Goal: Task Accomplishment & Management: Complete application form

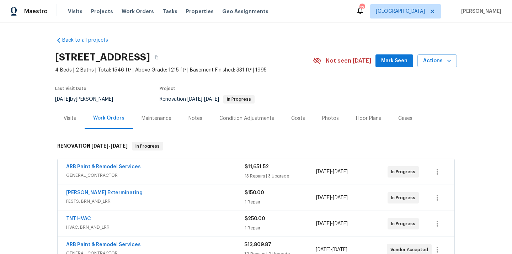
scroll to position [74, 0]
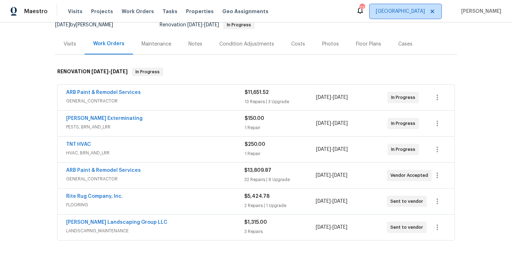
click at [412, 11] on span "[GEOGRAPHIC_DATA]" at bounding box center [400, 11] width 49 height 7
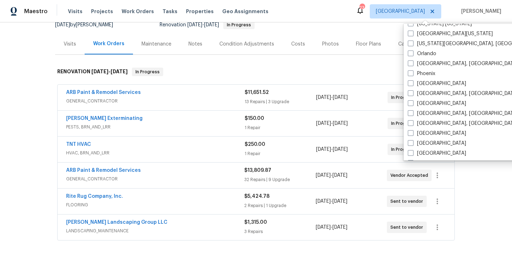
scroll to position [379, 0]
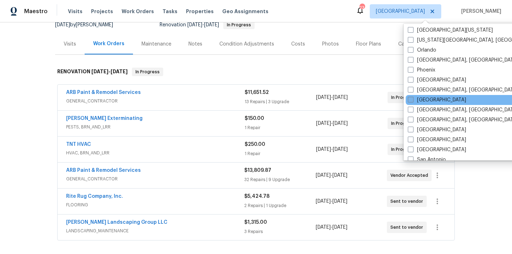
click at [419, 97] on label "[GEOGRAPHIC_DATA]" at bounding box center [437, 99] width 58 height 7
click at [412, 97] on input "[GEOGRAPHIC_DATA]" at bounding box center [410, 98] width 5 height 5
checkbox input "true"
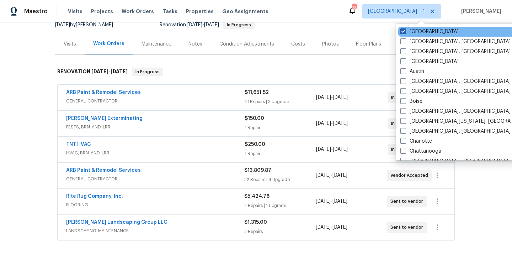
click at [415, 34] on label "[GEOGRAPHIC_DATA]" at bounding box center [429, 31] width 58 height 7
click at [405, 33] on input "[GEOGRAPHIC_DATA]" at bounding box center [402, 30] width 5 height 5
checkbox input "false"
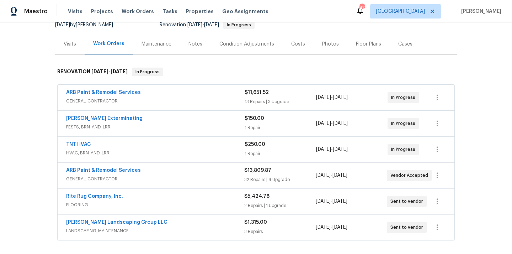
click at [97, 15] on div "Visits Projects Work Orders Tasks Properties Geo Assignments" at bounding box center [172, 11] width 209 height 14
click at [97, 10] on span "Projects" at bounding box center [102, 11] width 22 height 7
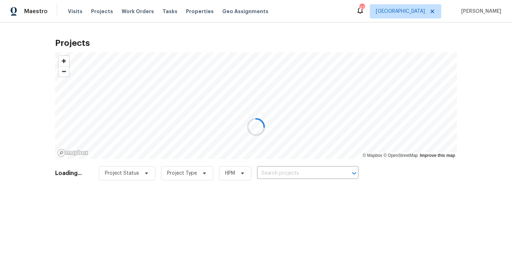
click at [288, 174] on div at bounding box center [256, 127] width 512 height 254
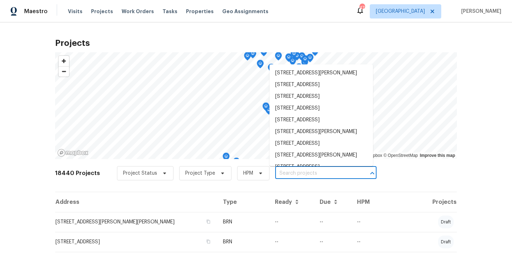
click at [288, 174] on input "text" at bounding box center [315, 173] width 81 height 11
paste input "[STREET_ADDRESS]"
type input "[STREET_ADDRESS]"
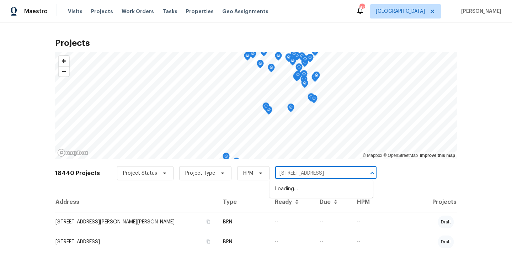
scroll to position [0, 9]
click at [293, 187] on li "[STREET_ADDRESS]" at bounding box center [320, 189] width 103 height 12
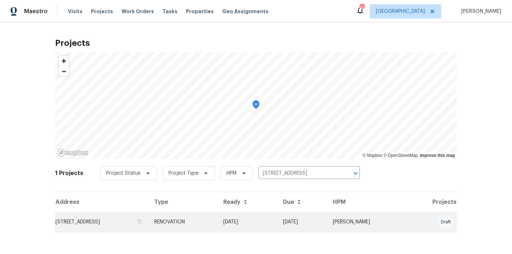
click at [217, 215] on td "RENOVATION" at bounding box center [183, 222] width 69 height 20
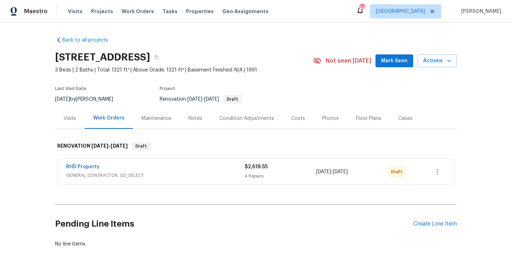
scroll to position [42, 0]
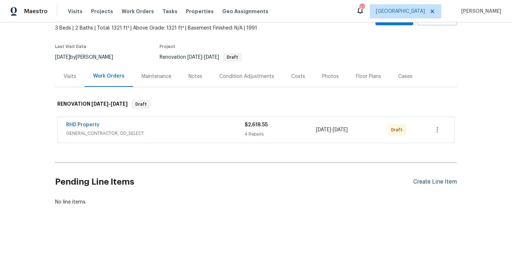
click at [419, 182] on div "Create Line Item" at bounding box center [435, 181] width 44 height 7
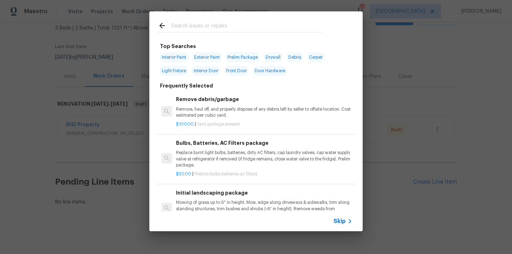
click at [255, 27] on input "text" at bounding box center [246, 26] width 151 height 11
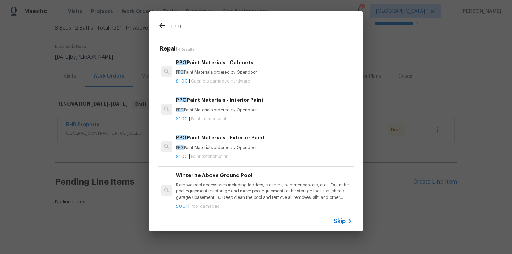
type input "ppg"
click at [222, 70] on p "PPG Paint Materials ordered by Opendoor" at bounding box center [264, 72] width 176 height 6
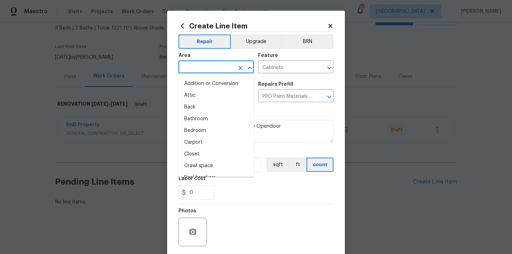
click at [222, 66] on input "text" at bounding box center [205, 67] width 55 height 11
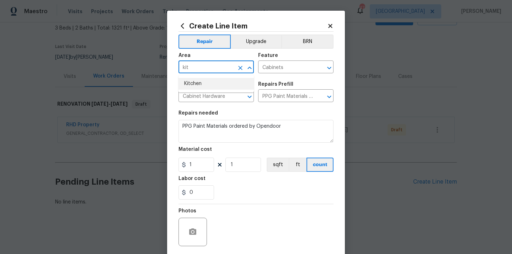
click at [206, 82] on li "Kitchen" at bounding box center [215, 84] width 75 height 12
type input "Kitchen"
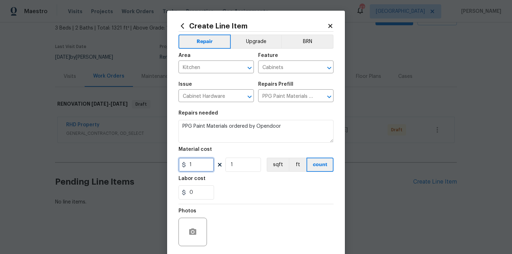
drag, startPoint x: 194, startPoint y: 165, endPoint x: 172, endPoint y: 164, distance: 22.1
click at [172, 164] on div "Create Line Item Repair Upgrade BRN Area Kitchen ​ Feature Cabinets ​ Issue Cab…" at bounding box center [256, 153] width 178 height 285
paste input "299.4"
type input "299.4"
click at [227, 180] on div "Labor cost" at bounding box center [255, 180] width 155 height 9
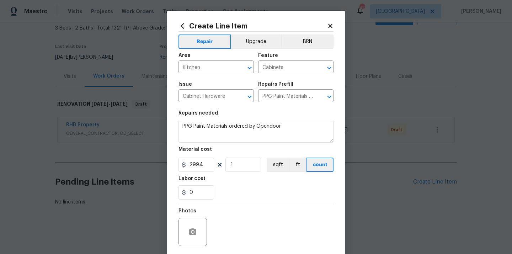
scroll to position [53, 0]
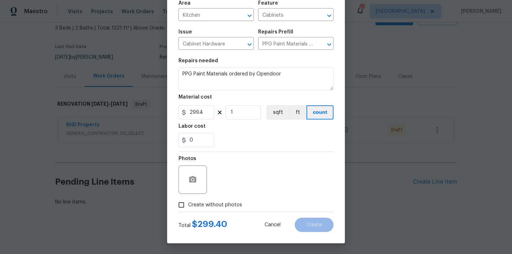
click at [217, 201] on span "Create without photos" at bounding box center [215, 204] width 54 height 7
click at [188, 201] on input "Create without photos" at bounding box center [181, 205] width 14 height 14
checkbox input "true"
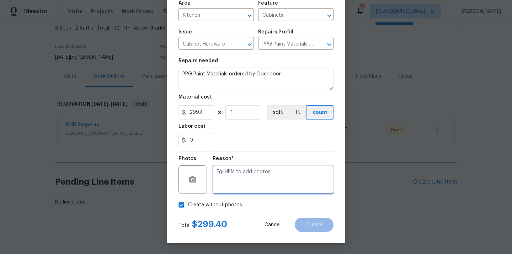
click at [235, 174] on textarea at bounding box center [272, 179] width 121 height 28
type textarea "N/A"
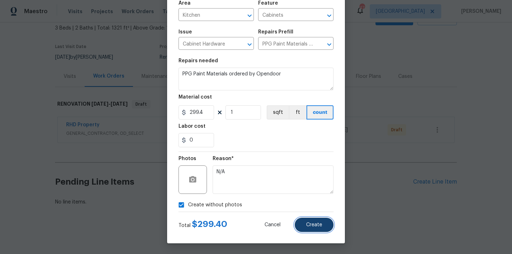
click at [311, 223] on span "Create" at bounding box center [314, 224] width 16 height 5
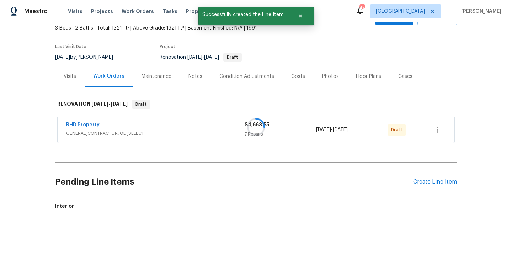
click at [420, 188] on div "Pending Line Items Create Line Item" at bounding box center [256, 181] width 402 height 33
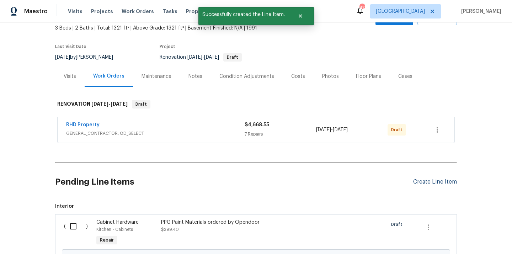
click at [421, 182] on div "Create Line Item" at bounding box center [435, 181] width 44 height 7
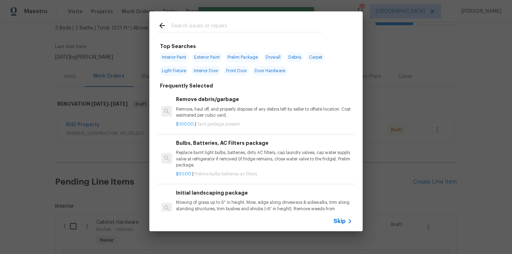
click at [243, 26] on input "text" at bounding box center [246, 26] width 151 height 11
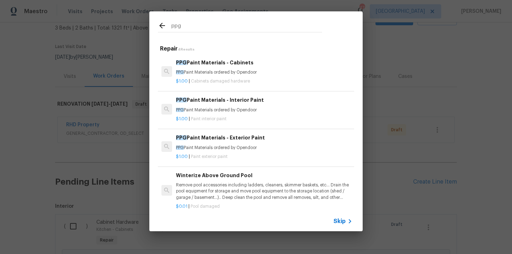
type input "ppg"
click at [228, 101] on h6 "PPG Paint Materials - Interior Paint" at bounding box center [264, 100] width 176 height 8
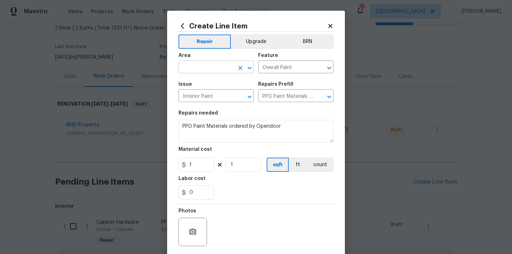
click at [213, 72] on input "text" at bounding box center [205, 67] width 55 height 11
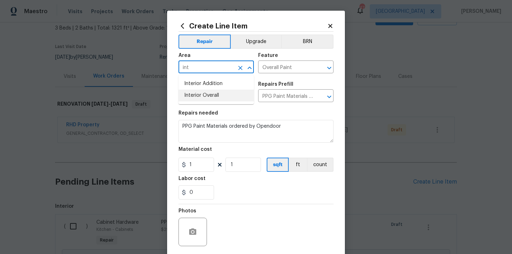
click at [204, 93] on li "Interior Overall" at bounding box center [215, 96] width 75 height 12
type input "Interior Overall"
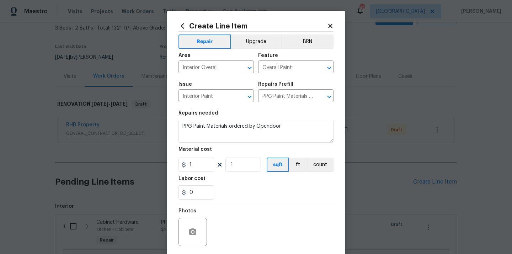
click at [196, 174] on section "Repairs needed PPG Paint Materials ordered by Opendoor Material cost 1 1 sqft f…" at bounding box center [255, 154] width 155 height 97
drag, startPoint x: 199, startPoint y: 164, endPoint x: 165, endPoint y: 164, distance: 33.8
click at [167, 164] on div "Create Line Item Repair Upgrade BRN Area Interior Overall ​ Feature Overall Pai…" at bounding box center [256, 153] width 178 height 285
paste input "601.98"
type input "601.98"
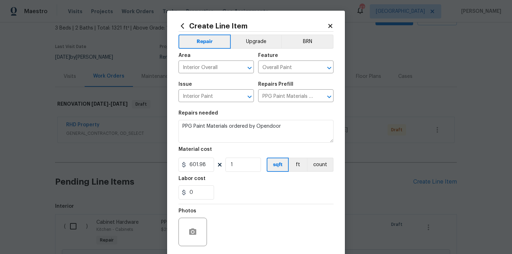
click at [223, 181] on div "Labor cost" at bounding box center [255, 180] width 155 height 9
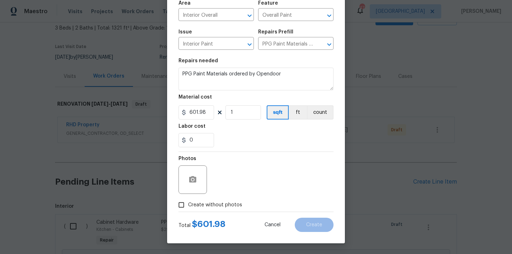
click at [216, 201] on span "Create without photos" at bounding box center [215, 204] width 54 height 7
click at [188, 201] on input "Create without photos" at bounding box center [181, 205] width 14 height 14
checkbox input "true"
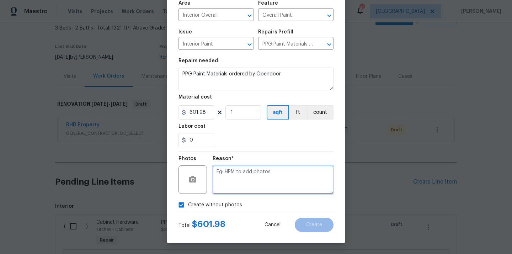
click at [236, 175] on textarea at bounding box center [272, 179] width 121 height 28
type textarea "N/A"
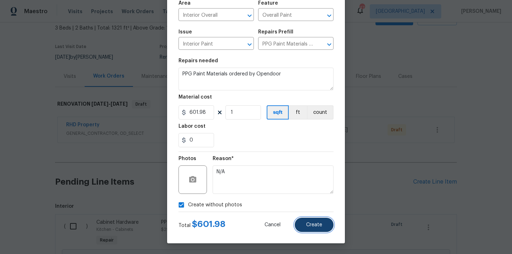
click at [306, 222] on button "Create" at bounding box center [314, 224] width 39 height 14
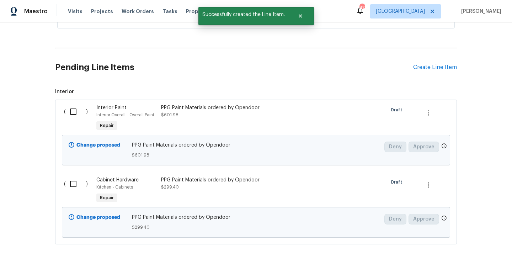
scroll to position [188, 0]
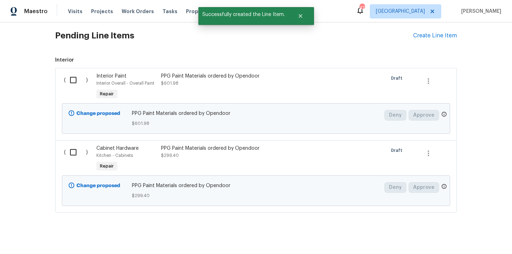
click at [71, 74] on input "checkbox" at bounding box center [76, 79] width 20 height 15
checkbox input "true"
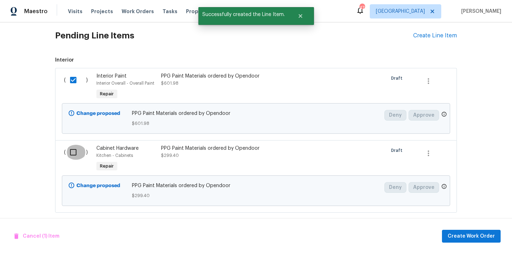
click at [71, 145] on input "checkbox" at bounding box center [76, 152] width 20 height 15
checkbox input "true"
click at [451, 240] on span "Create Work Order" at bounding box center [470, 236] width 47 height 9
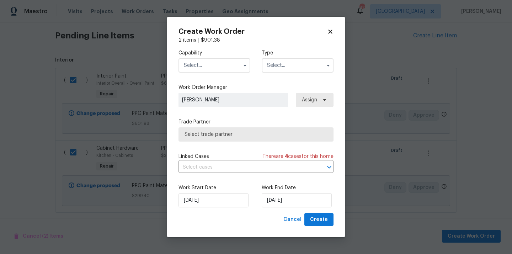
click at [226, 60] on input "text" at bounding box center [214, 65] width 72 height 14
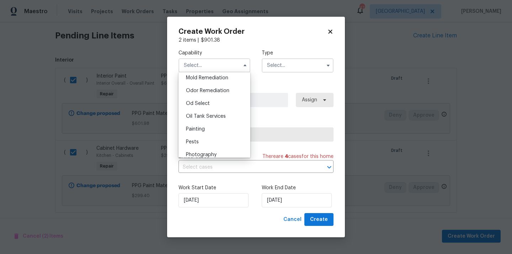
scroll to position [559, 0]
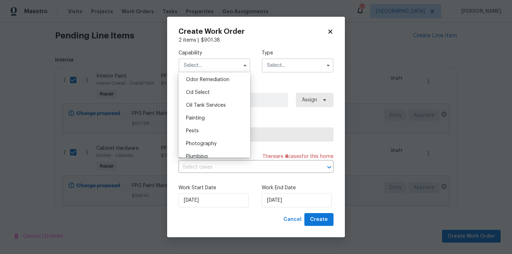
click at [216, 119] on div "Painting" at bounding box center [214, 118] width 68 height 13
type input "Painting"
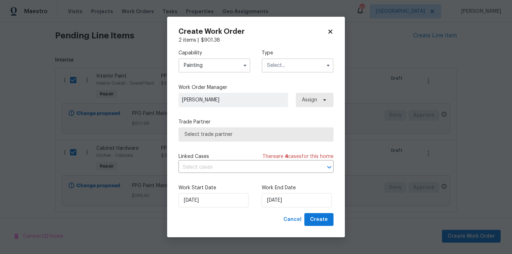
click at [290, 65] on input "text" at bounding box center [298, 65] width 72 height 14
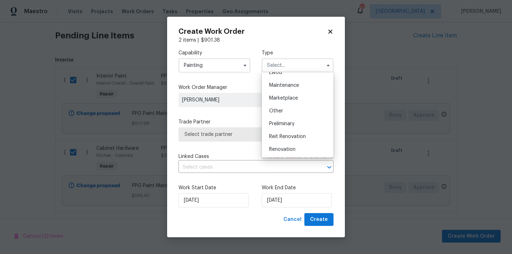
scroll to position [161, 0]
click at [290, 96] on span "Renovation" at bounding box center [282, 98] width 26 height 5
type input "Renovation"
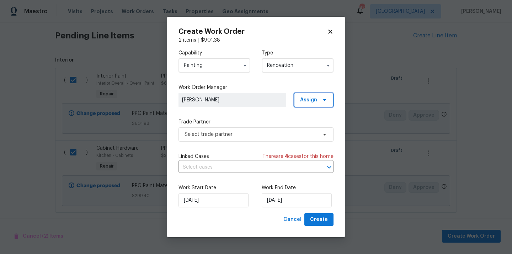
click at [319, 99] on span at bounding box center [323, 100] width 8 height 6
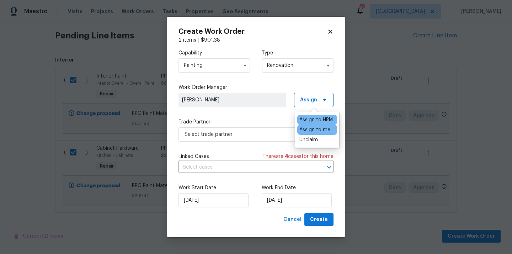
click at [314, 133] on div "Assign to me" at bounding box center [314, 129] width 31 height 7
click at [260, 127] on div "Select trade partner" at bounding box center [255, 134] width 155 height 14
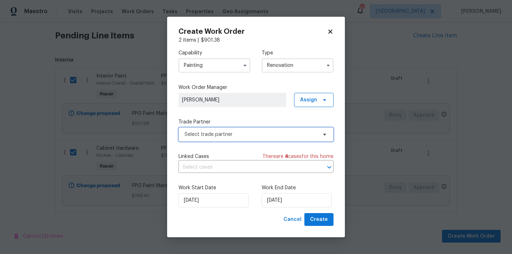
click at [251, 133] on span "Select trade partner" at bounding box center [250, 134] width 133 height 7
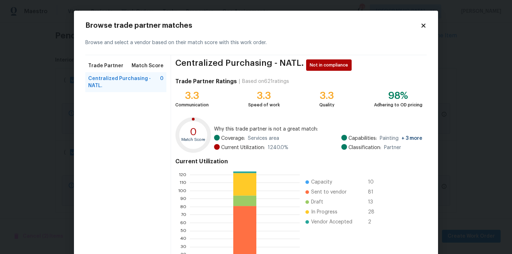
scroll to position [60, 0]
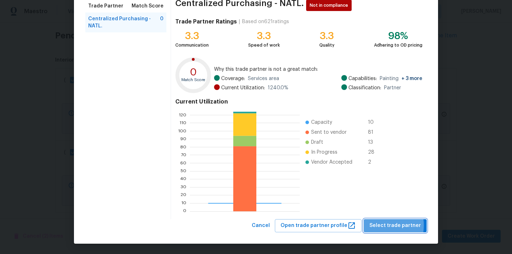
click at [380, 225] on span "Select trade partner" at bounding box center [395, 225] width 52 height 9
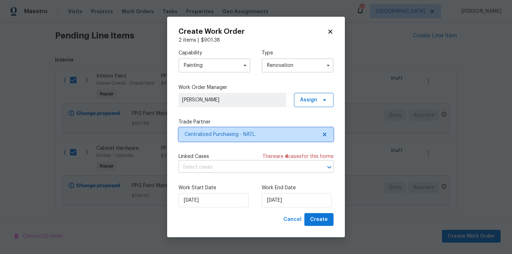
scroll to position [0, 0]
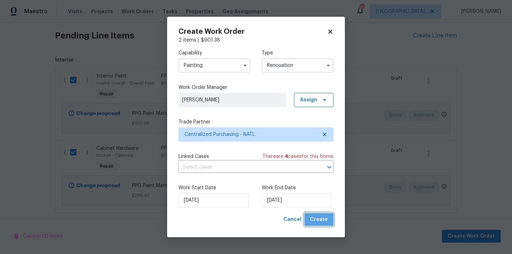
click at [320, 220] on span "Create" at bounding box center [319, 219] width 18 height 9
checkbox input "false"
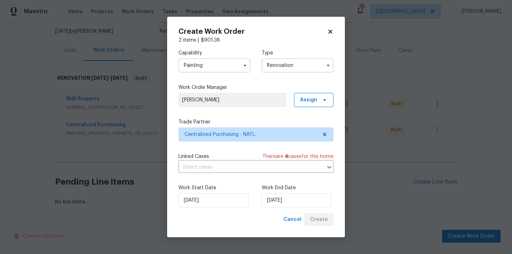
scroll to position [68, 0]
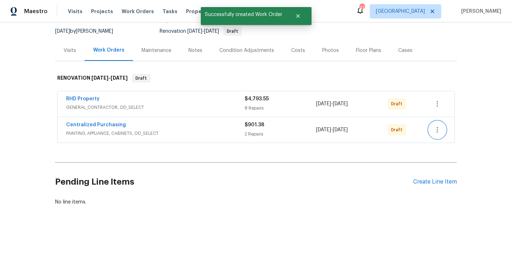
click at [435, 133] on icon "button" at bounding box center [437, 129] width 9 height 9
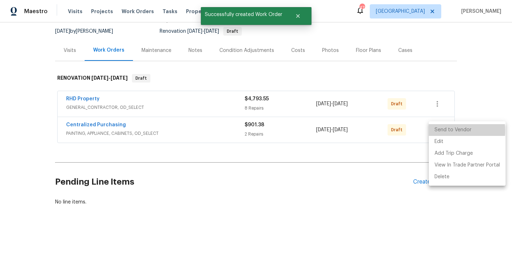
click at [441, 130] on li "Send to Vendor" at bounding box center [467, 130] width 77 height 12
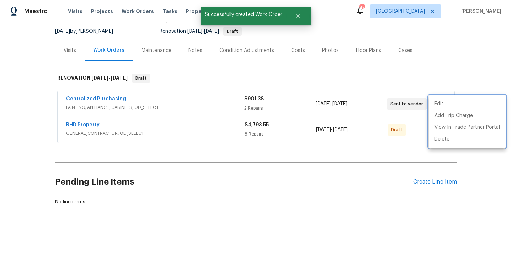
click at [178, 93] on div at bounding box center [256, 127] width 512 height 254
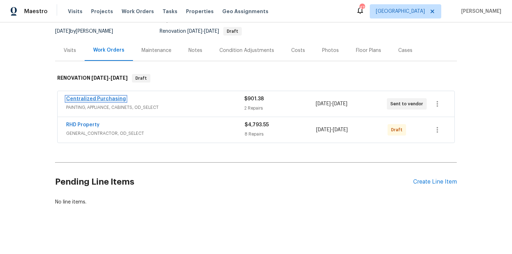
click at [95, 99] on link "Centralized Purchasing" at bounding box center [96, 98] width 60 height 5
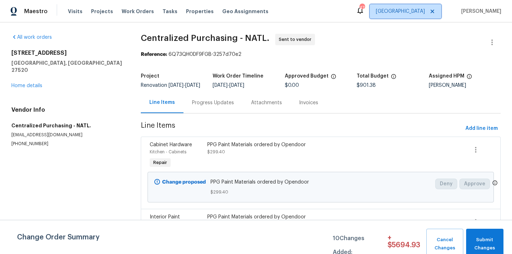
click at [418, 10] on span "[GEOGRAPHIC_DATA]" at bounding box center [400, 11] width 49 height 7
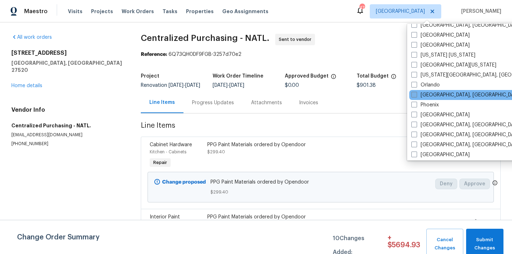
scroll to position [476, 0]
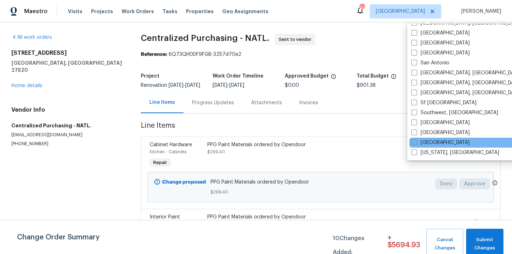
click at [431, 143] on label "[GEOGRAPHIC_DATA]" at bounding box center [440, 142] width 58 height 7
click at [416, 143] on input "[GEOGRAPHIC_DATA]" at bounding box center [413, 141] width 5 height 5
checkbox input "true"
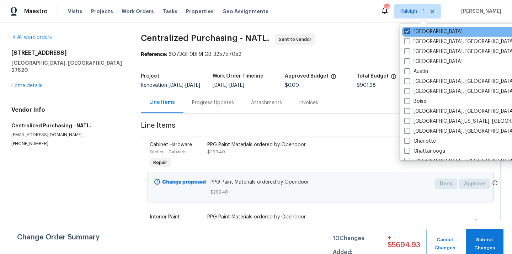
click at [419, 34] on label "[GEOGRAPHIC_DATA]" at bounding box center [433, 31] width 58 height 7
click at [409, 33] on input "[GEOGRAPHIC_DATA]" at bounding box center [406, 30] width 5 height 5
checkbox input "false"
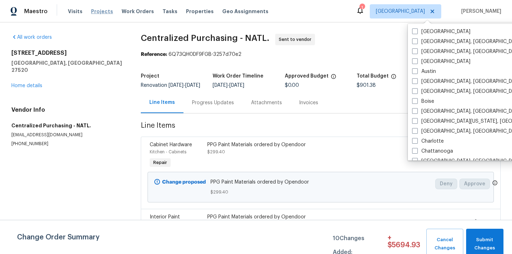
click at [97, 10] on span "Projects" at bounding box center [102, 11] width 22 height 7
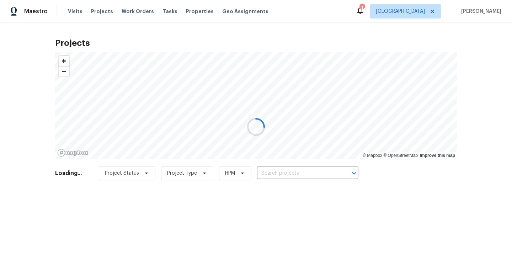
click at [299, 172] on div at bounding box center [256, 127] width 512 height 254
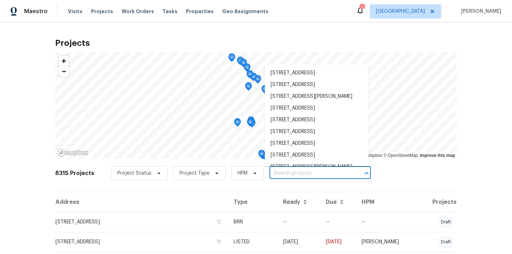
click at [299, 172] on input "text" at bounding box center [309, 173] width 81 height 11
paste input "[STREET_ADDRESS]"
type input "[STREET_ADDRESS]"
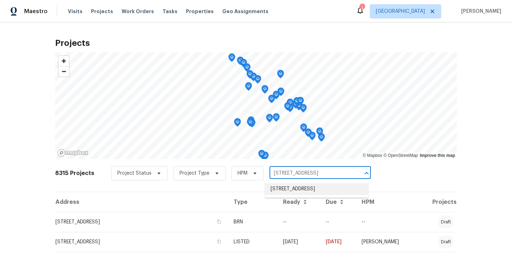
click at [294, 193] on li "[STREET_ADDRESS]" at bounding box center [316, 189] width 103 height 12
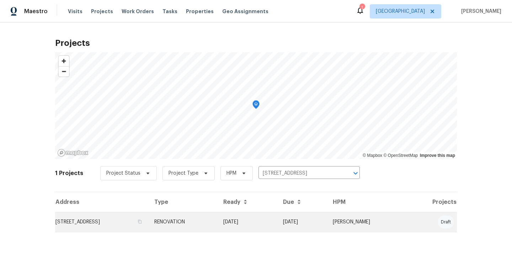
click at [217, 222] on td "RENOVATION" at bounding box center [183, 222] width 69 height 20
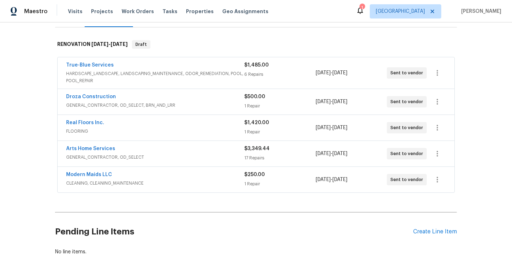
scroll to position [101, 0]
click at [418, 227] on div "Pending Line Items Create Line Item" at bounding box center [256, 231] width 402 height 33
click at [416, 230] on div "Create Line Item" at bounding box center [435, 231] width 44 height 7
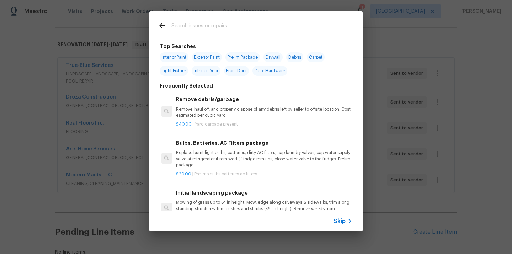
click at [251, 34] on div at bounding box center [239, 25] width 181 height 28
click at [249, 32] on input "text" at bounding box center [246, 26] width 151 height 11
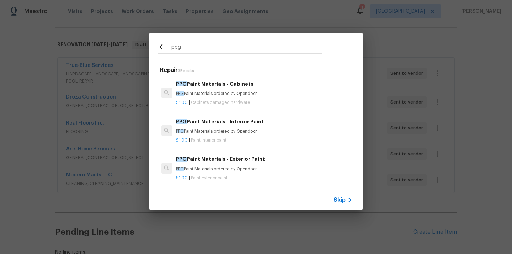
type input "ppg"
click at [210, 124] on h6 "PPG Paint Materials - Interior Paint" at bounding box center [264, 122] width 176 height 8
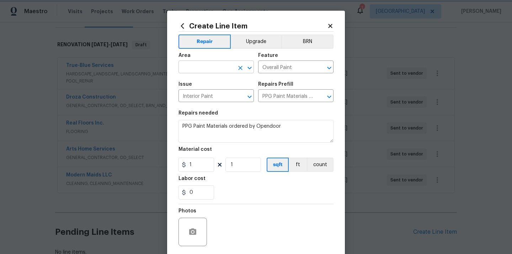
click at [235, 69] on div "​" at bounding box center [215, 67] width 75 height 11
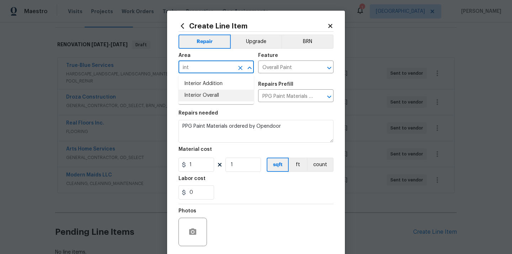
click at [210, 99] on li "Interior Overall" at bounding box center [215, 96] width 75 height 12
type input "Interior Overall"
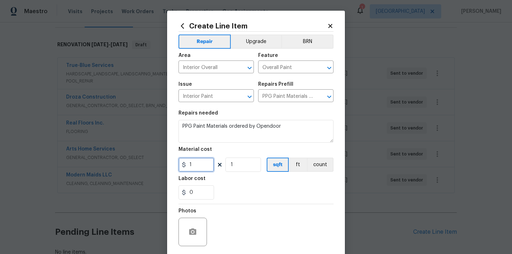
drag, startPoint x: 194, startPoint y: 169, endPoint x: 164, endPoint y: 168, distance: 30.2
click at [164, 168] on div "Create Line Item Repair Upgrade BRN Area Interior Overall ​ Feature Overall Pai…" at bounding box center [256, 127] width 512 height 254
paste input "795.44"
type input "795.44"
click at [221, 179] on div "Labor cost" at bounding box center [255, 180] width 155 height 9
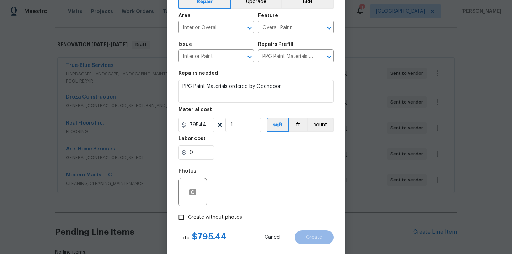
scroll to position [53, 0]
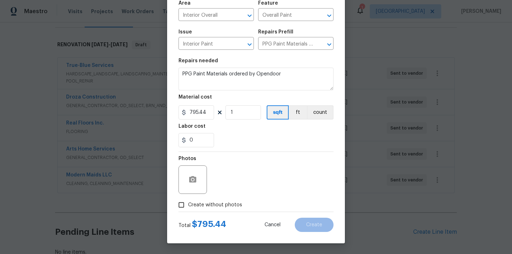
click at [220, 210] on label "Create without photos" at bounding box center [208, 205] width 68 height 14
click at [188, 210] on input "Create without photos" at bounding box center [181, 205] width 14 height 14
checkbox input "true"
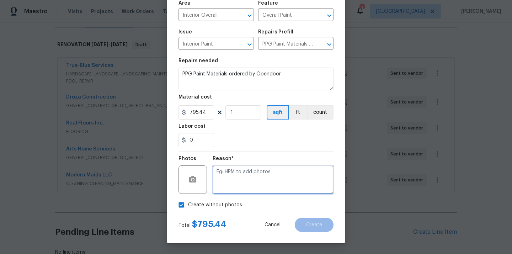
click at [236, 185] on textarea at bounding box center [272, 179] width 121 height 28
type textarea "N/A"
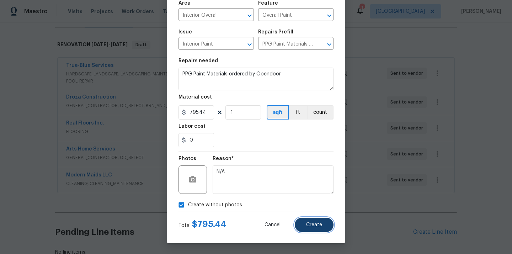
click at [310, 221] on button "Create" at bounding box center [314, 224] width 39 height 14
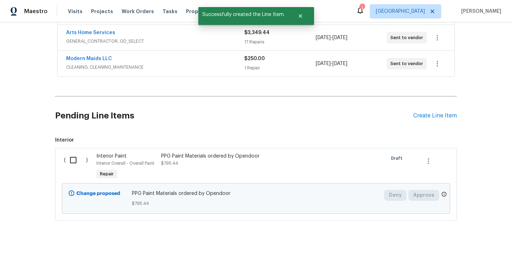
scroll to position [232, 0]
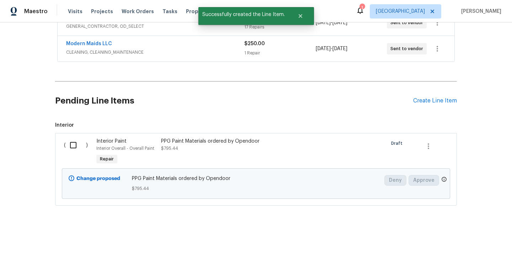
click at [82, 146] on input "checkbox" at bounding box center [76, 145] width 20 height 15
checkbox input "true"
click at [464, 233] on span "Create Work Order" at bounding box center [470, 236] width 47 height 9
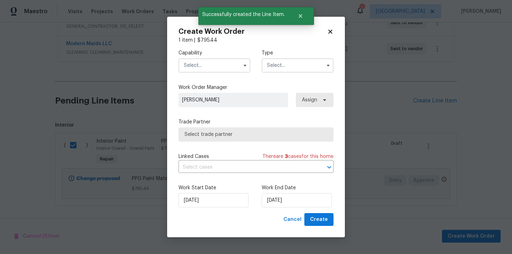
click at [192, 61] on input "text" at bounding box center [214, 65] width 72 height 14
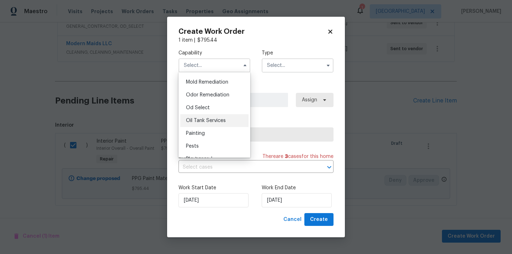
scroll to position [540, 0]
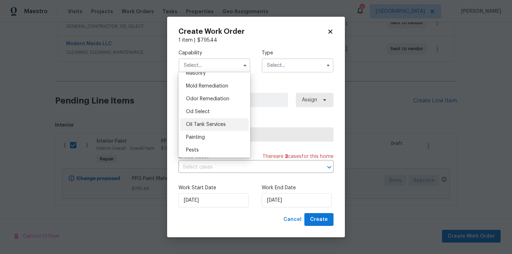
click at [212, 137] on div "Painting" at bounding box center [214, 137] width 68 height 13
type input "Painting"
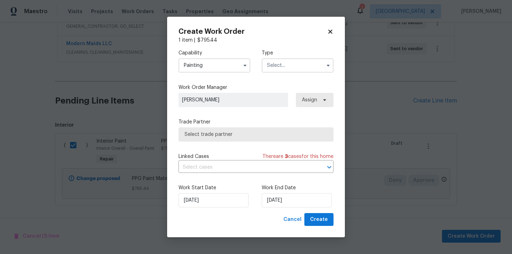
click at [286, 64] on input "text" at bounding box center [298, 65] width 72 height 14
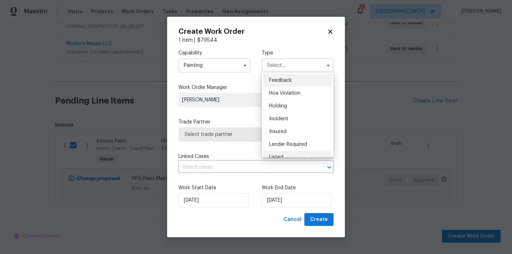
scroll to position [161, 0]
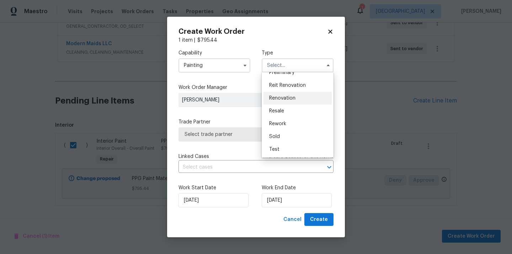
click at [290, 96] on span "Renovation" at bounding box center [282, 98] width 26 height 5
type input "Renovation"
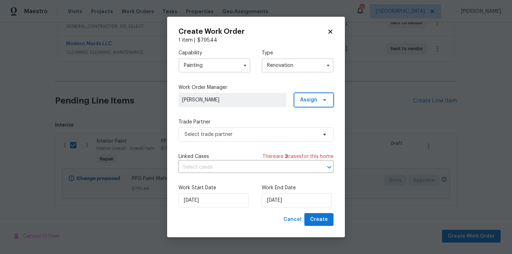
click at [305, 99] on span "Assign" at bounding box center [308, 99] width 17 height 7
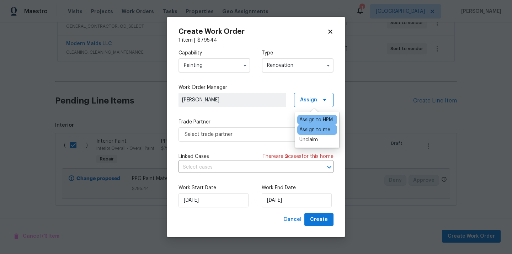
click at [305, 133] on div "Assign to me" at bounding box center [314, 129] width 31 height 7
click at [235, 131] on span "Select trade partner" at bounding box center [250, 134] width 133 height 7
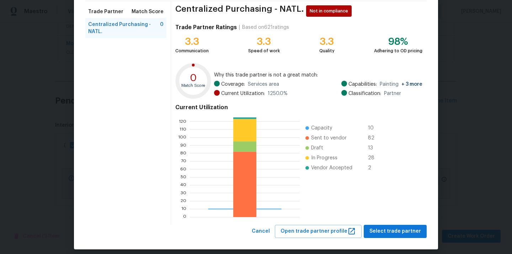
scroll to position [60, 0]
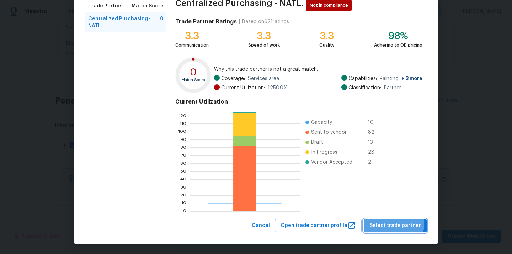
click at [376, 222] on span "Select trade partner" at bounding box center [395, 225] width 52 height 9
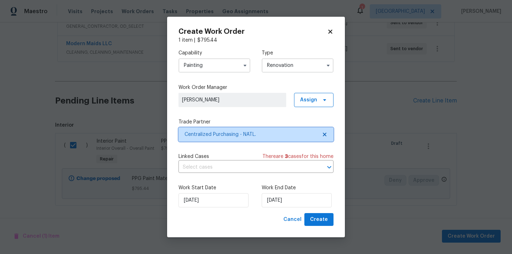
scroll to position [0, 0]
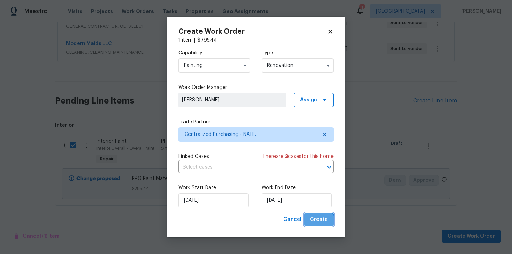
click at [319, 221] on span "Create" at bounding box center [319, 219] width 18 height 9
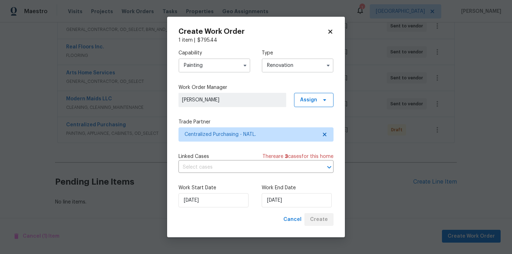
scroll to position [177, 0]
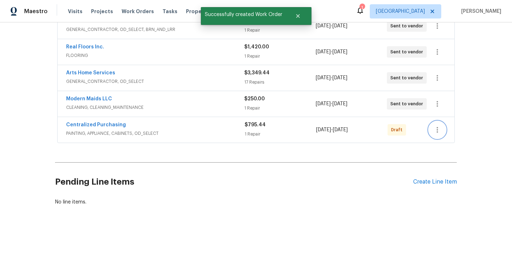
click at [436, 131] on icon "button" at bounding box center [437, 129] width 9 height 9
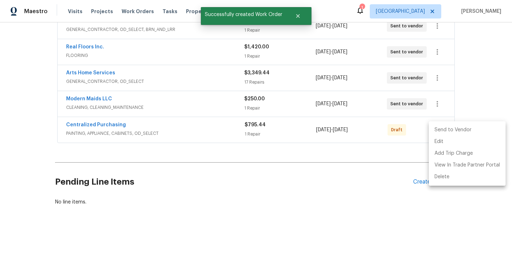
click at [439, 128] on li "Send to Vendor" at bounding box center [467, 130] width 77 height 12
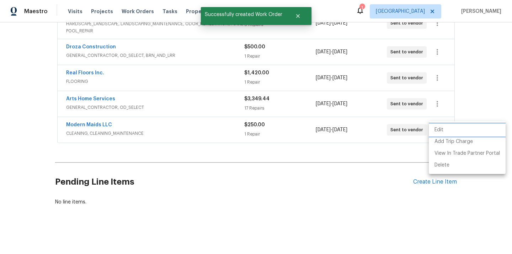
scroll to position [42, 0]
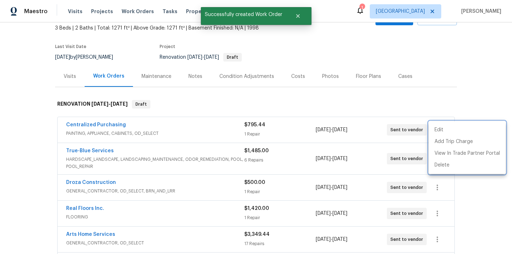
click at [90, 132] on div at bounding box center [256, 127] width 512 height 254
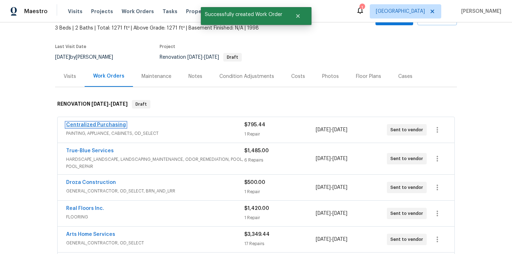
click at [90, 125] on link "Centralized Purchasing" at bounding box center [96, 124] width 60 height 5
